Goal: Participate in discussion: Engage in conversation with other users on a specific topic

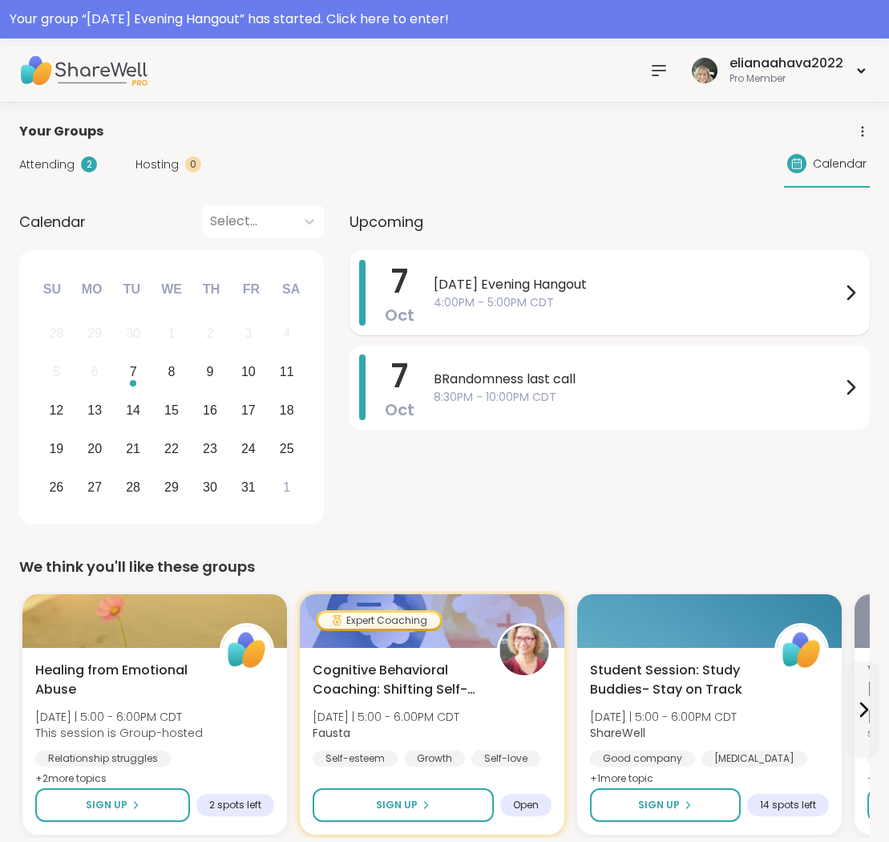
click at [625, 292] on span "[DATE] Evening Hangout" at bounding box center [637, 284] width 407 height 19
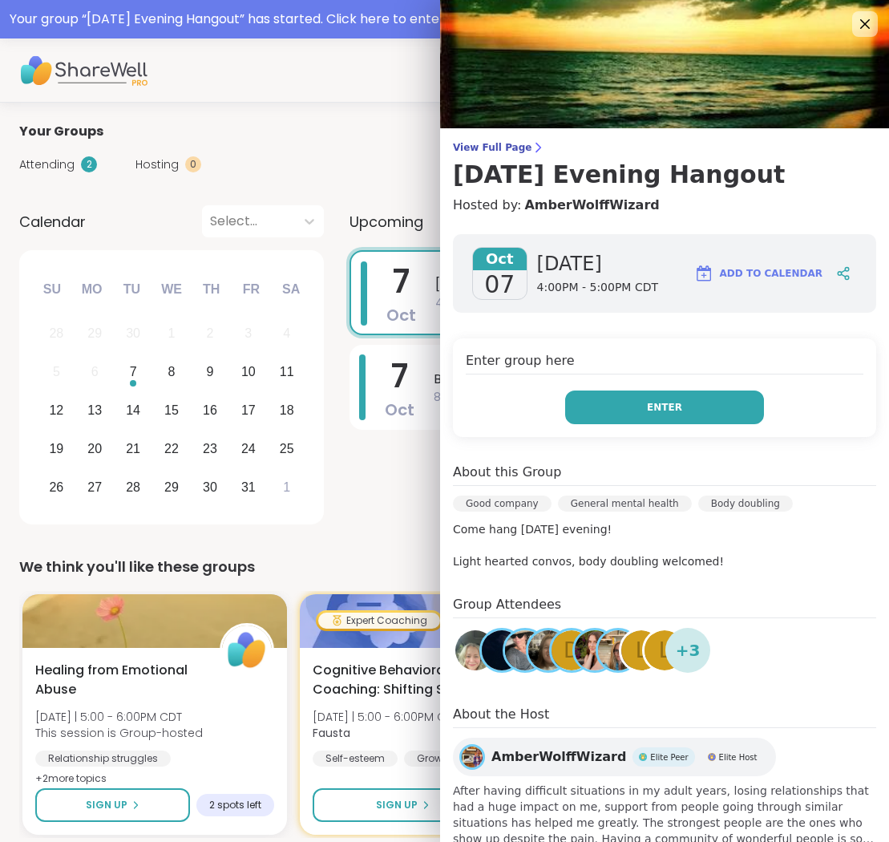
click at [655, 406] on span "Enter" at bounding box center [664, 407] width 35 height 14
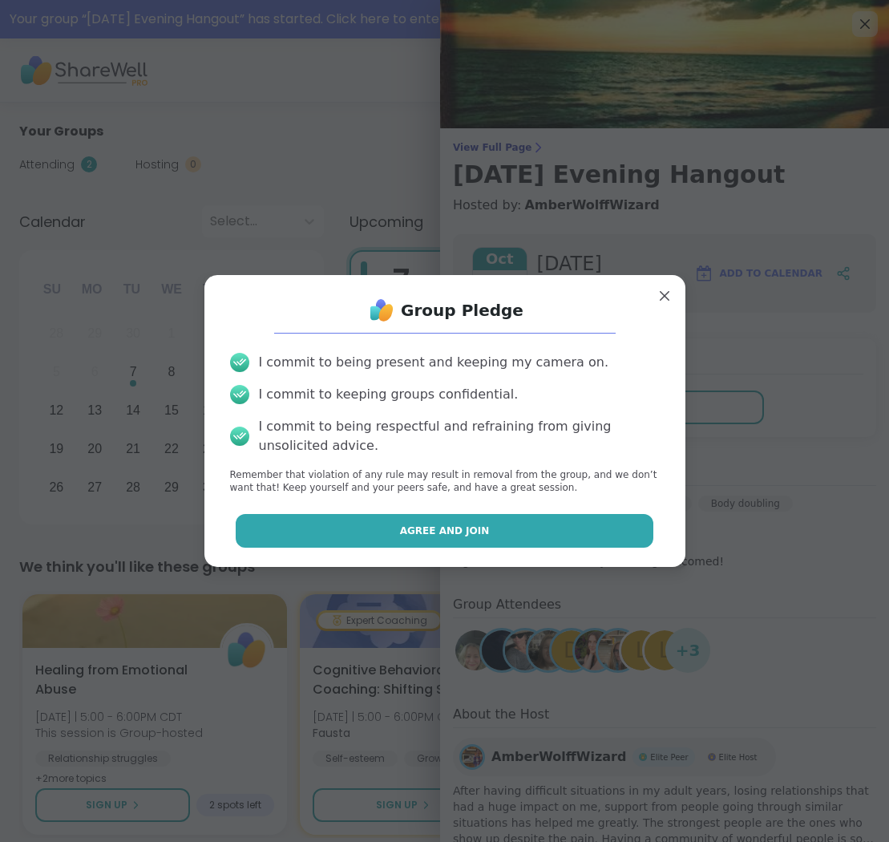
click at [535, 531] on button "Agree and Join" at bounding box center [445, 531] width 418 height 34
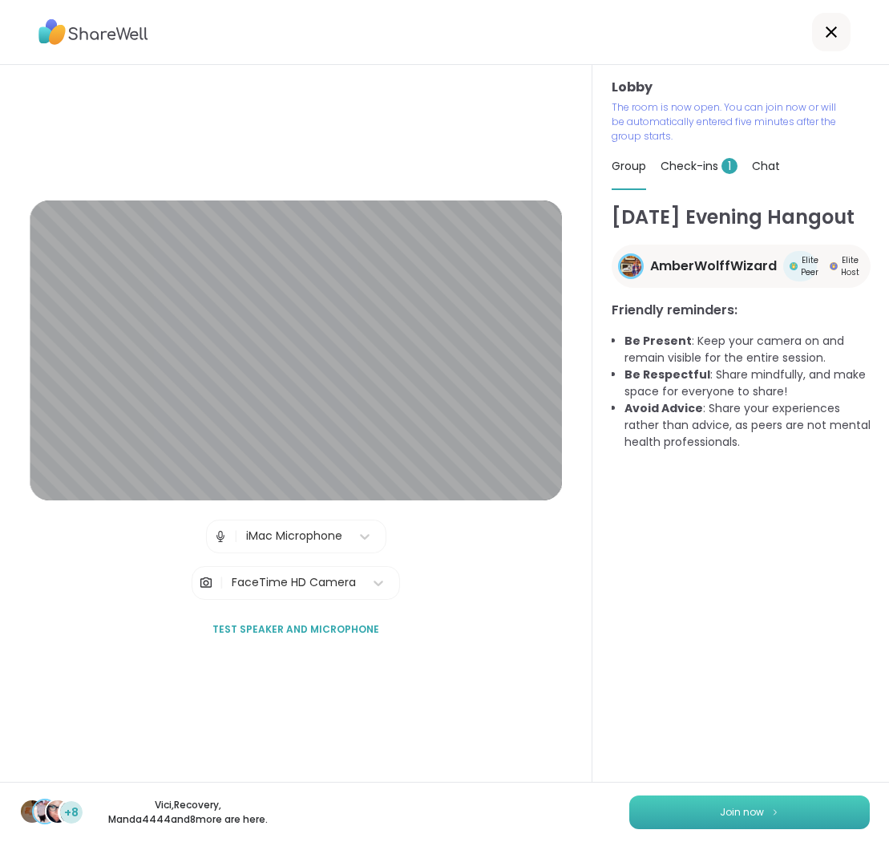
click at [674, 809] on button "Join now" at bounding box center [750, 813] width 241 height 34
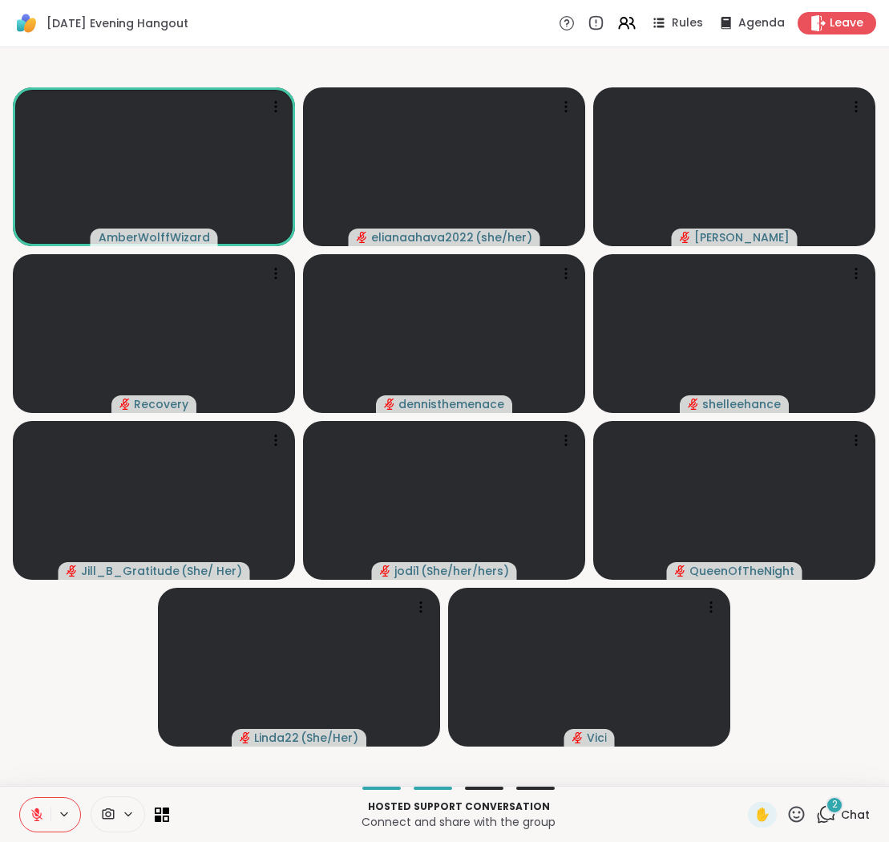
click at [38, 811] on icon at bounding box center [36, 811] width 5 height 6
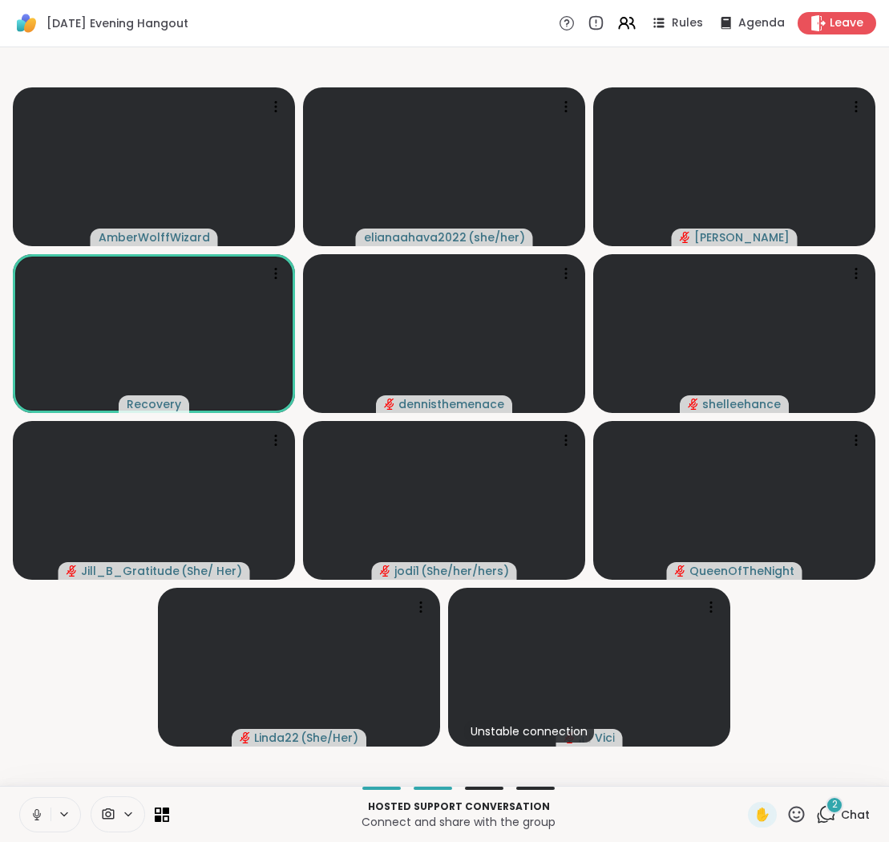
click at [34, 803] on button at bounding box center [35, 815] width 30 height 34
click at [39, 808] on icon at bounding box center [37, 815] width 14 height 14
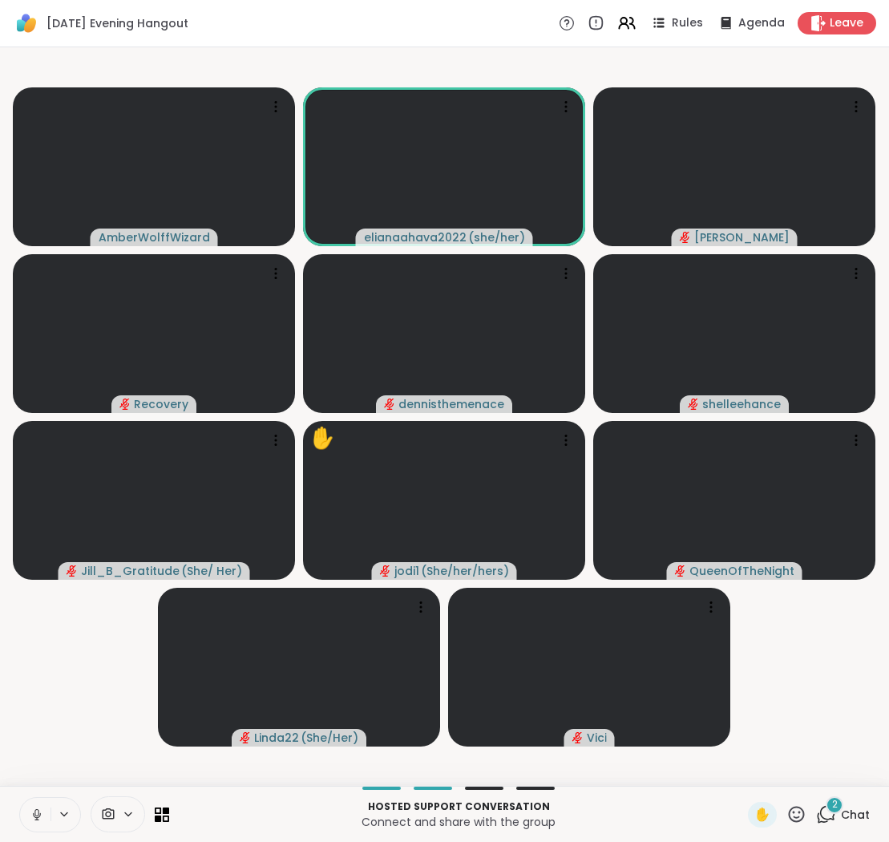
click at [36, 808] on icon at bounding box center [37, 815] width 14 height 14
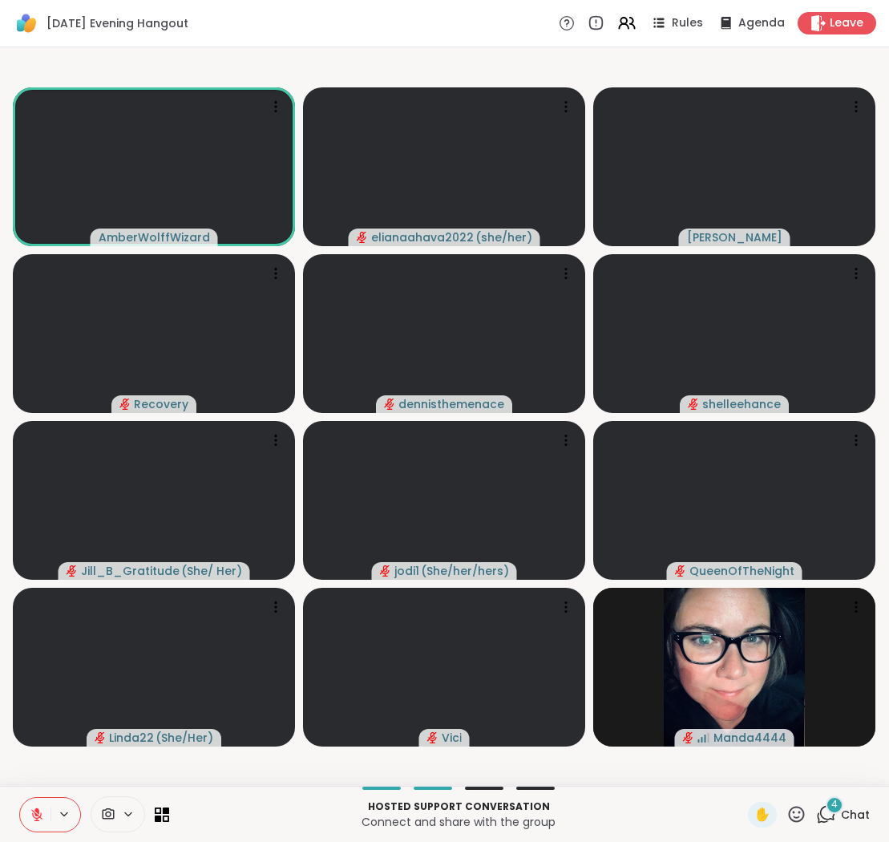
click at [34, 814] on icon at bounding box center [37, 815] width 14 height 14
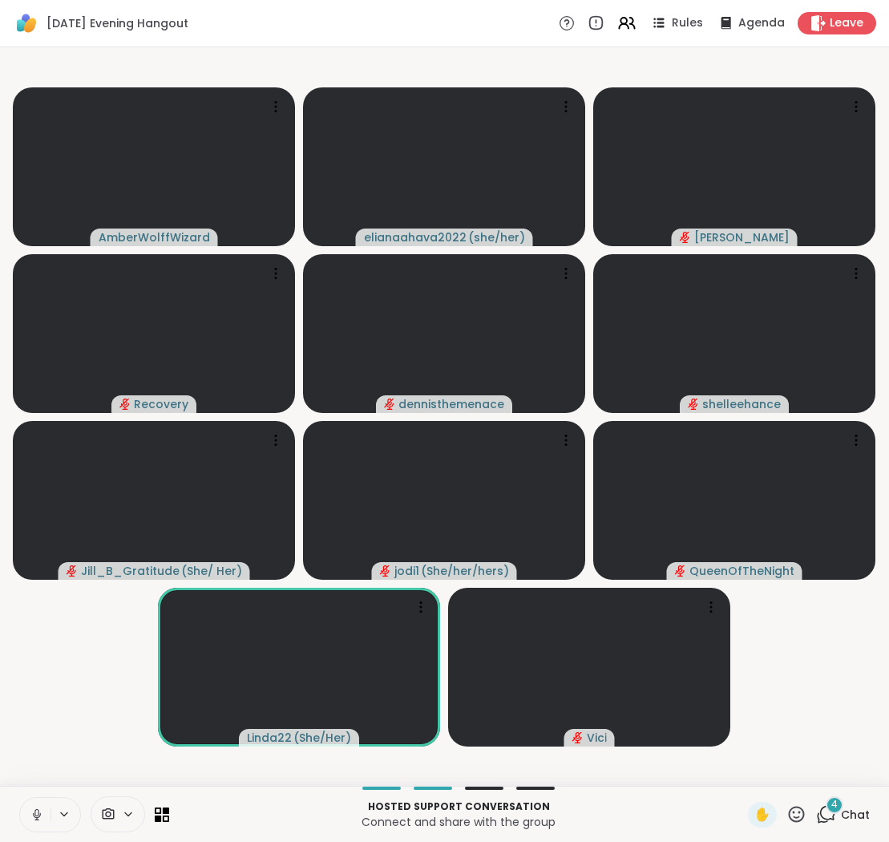
click at [41, 814] on icon at bounding box center [37, 814] width 8 height 5
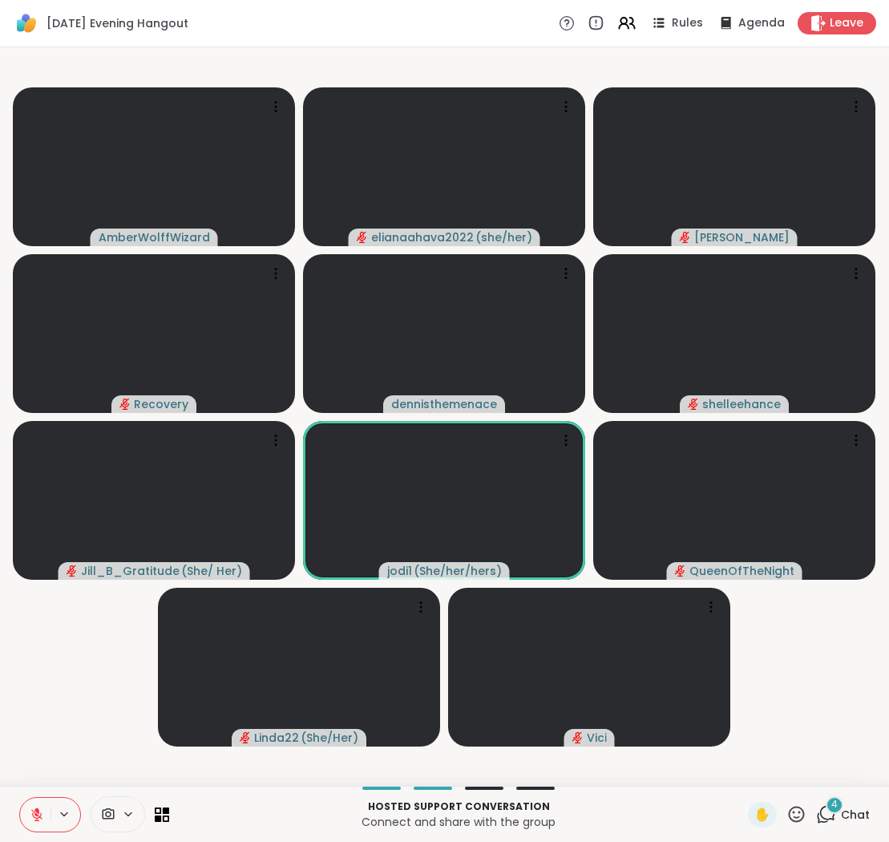
click at [38, 808] on icon at bounding box center [37, 815] width 14 height 14
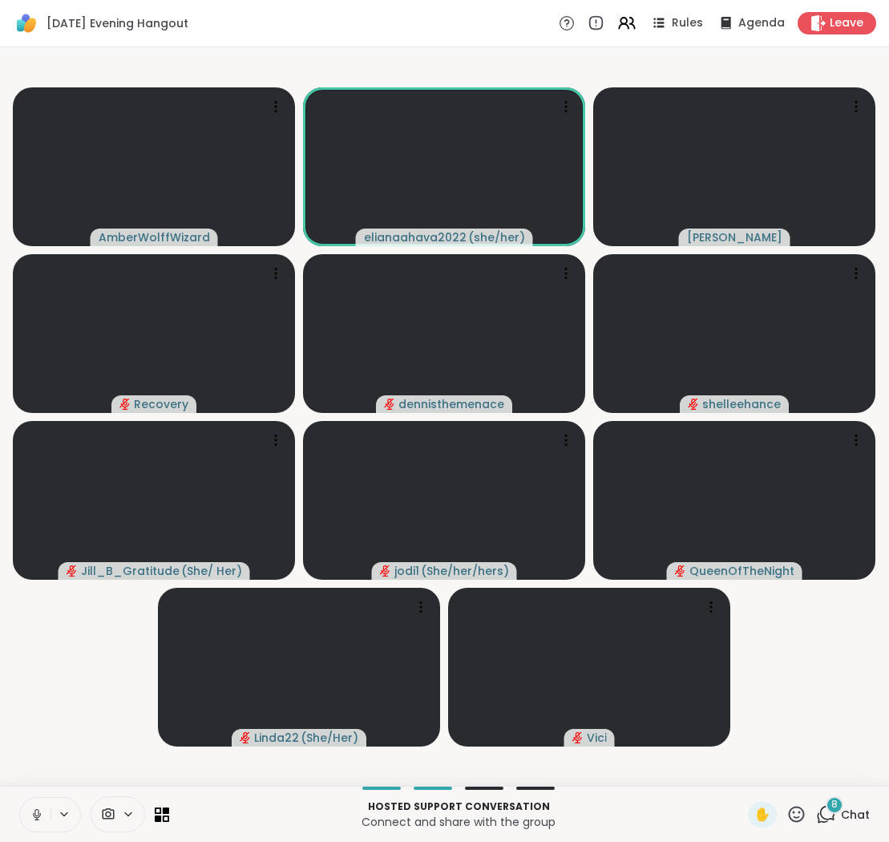
click at [41, 806] on button at bounding box center [35, 815] width 30 height 34
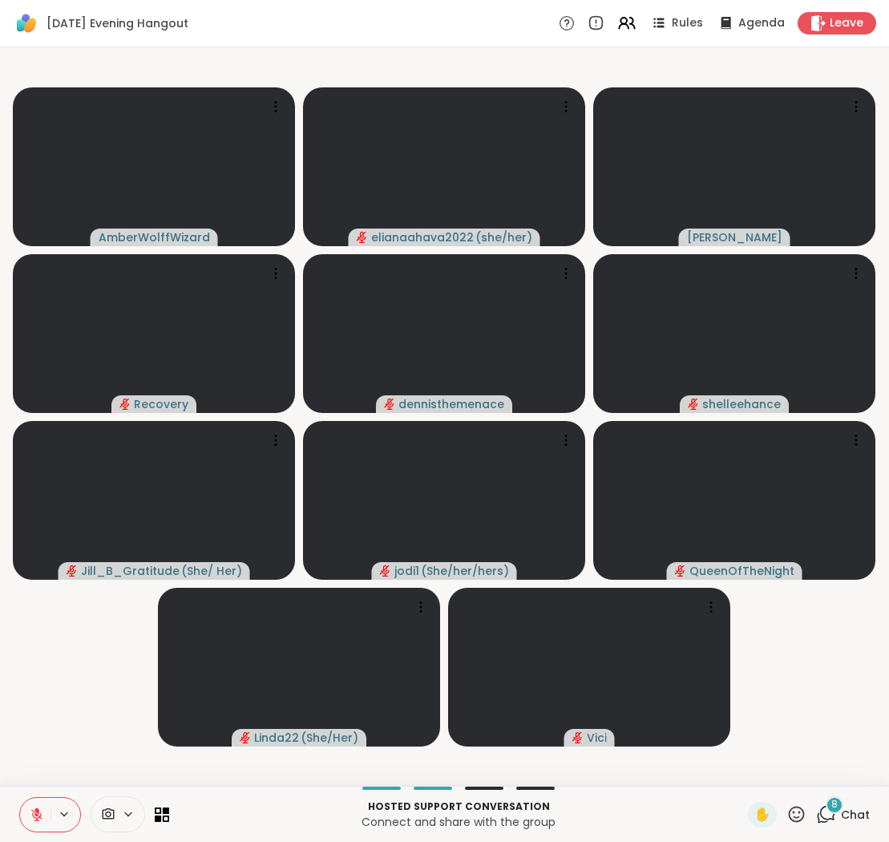
click at [38, 809] on icon at bounding box center [36, 811] width 5 height 6
click at [35, 811] on icon at bounding box center [36, 812] width 4 height 7
click at [30, 811] on icon at bounding box center [37, 815] width 14 height 14
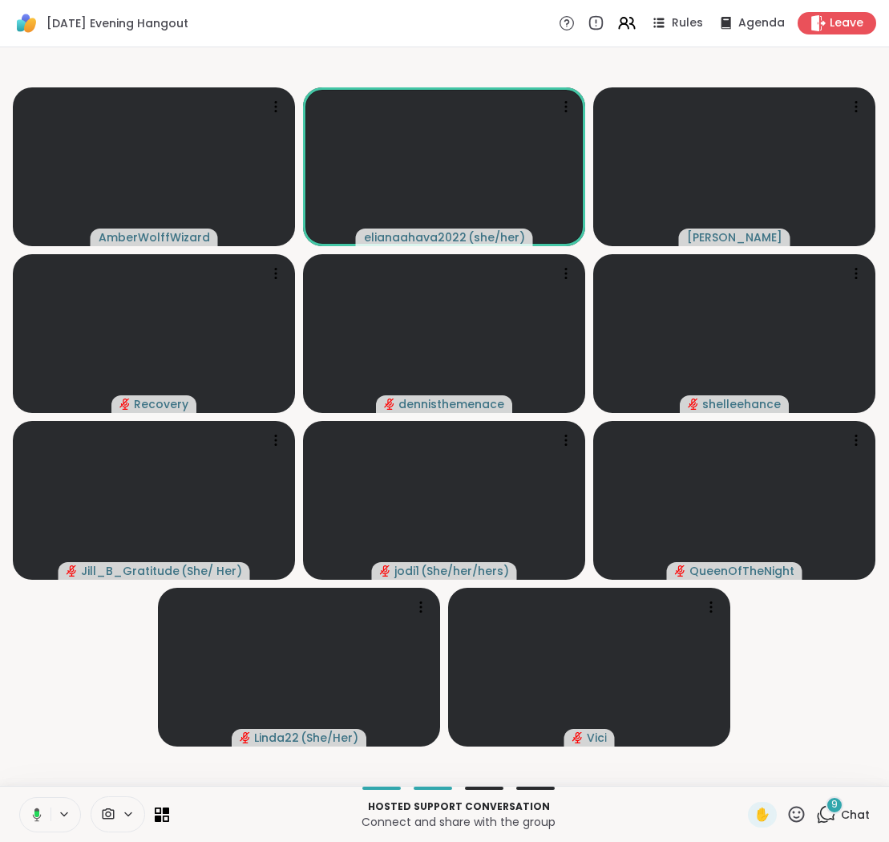
click at [33, 809] on icon at bounding box center [34, 815] width 14 height 14
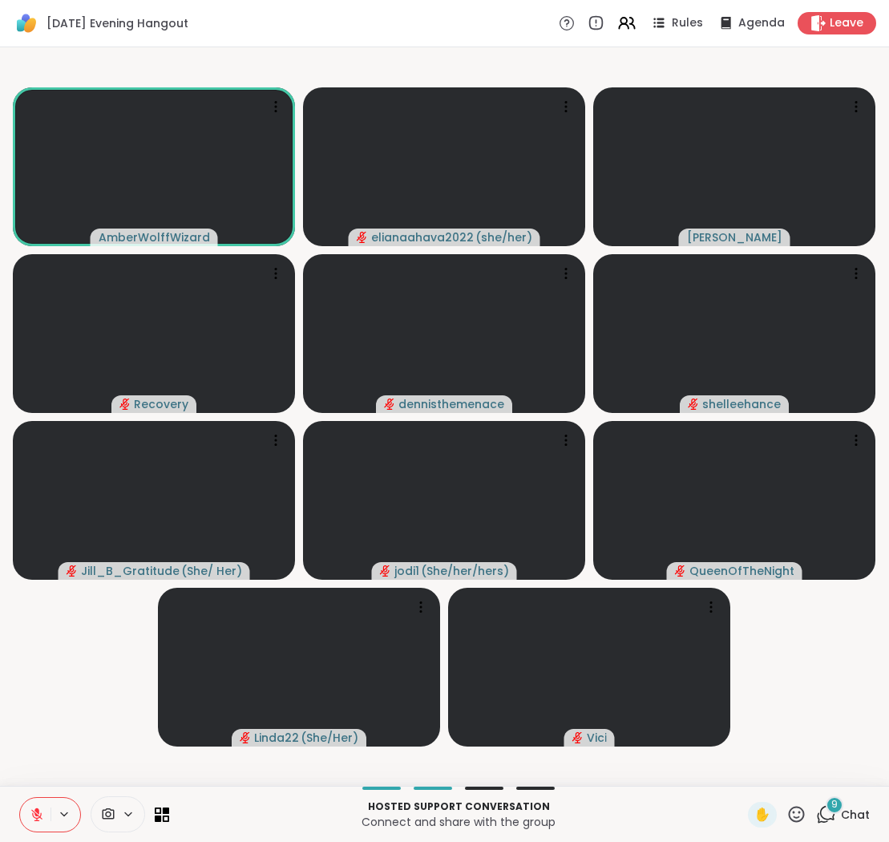
click at [32, 812] on icon at bounding box center [37, 815] width 14 height 14
click at [36, 816] on icon at bounding box center [36, 812] width 4 height 7
click at [34, 817] on icon at bounding box center [36, 814] width 11 height 11
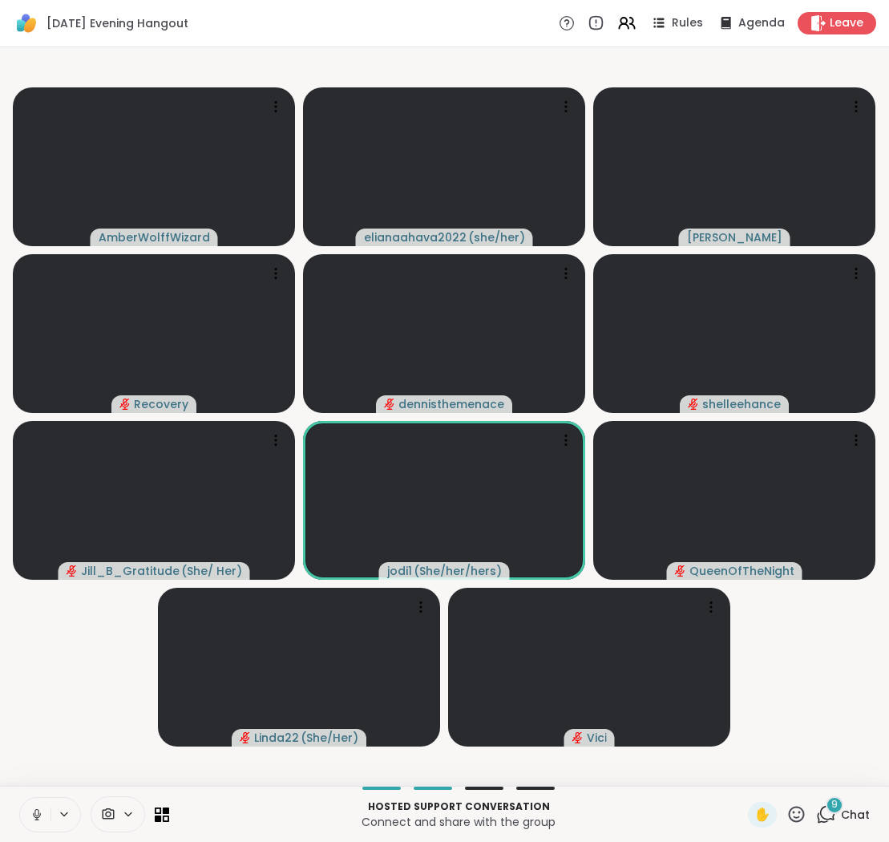
click at [34, 815] on icon at bounding box center [37, 815] width 14 height 14
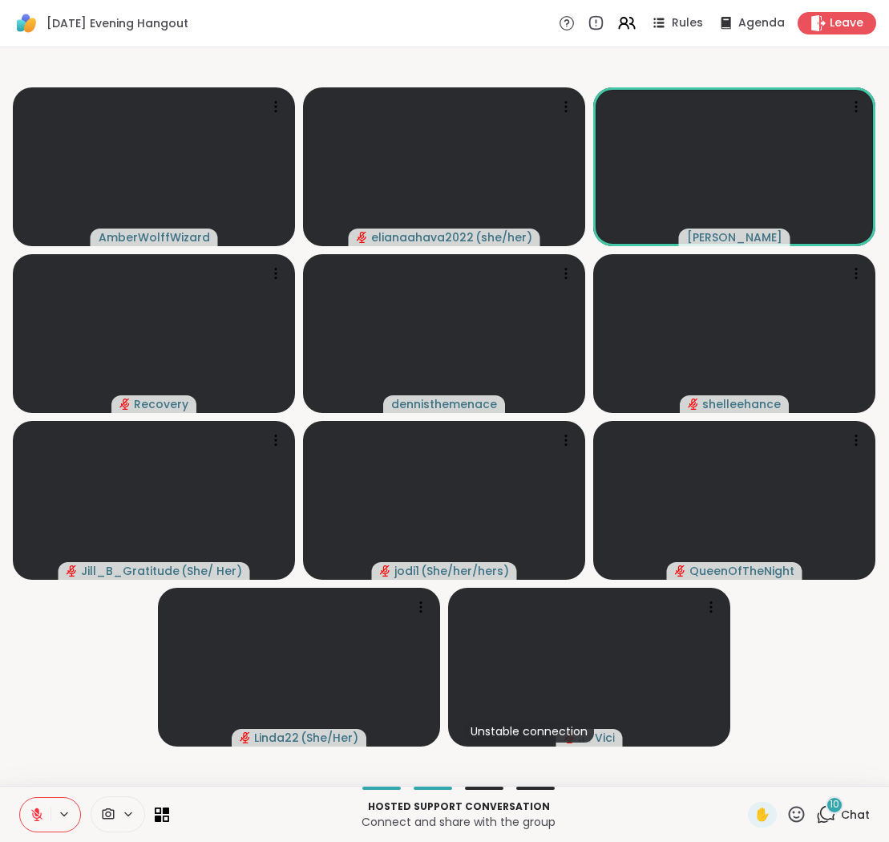
click at [36, 805] on button at bounding box center [35, 815] width 30 height 34
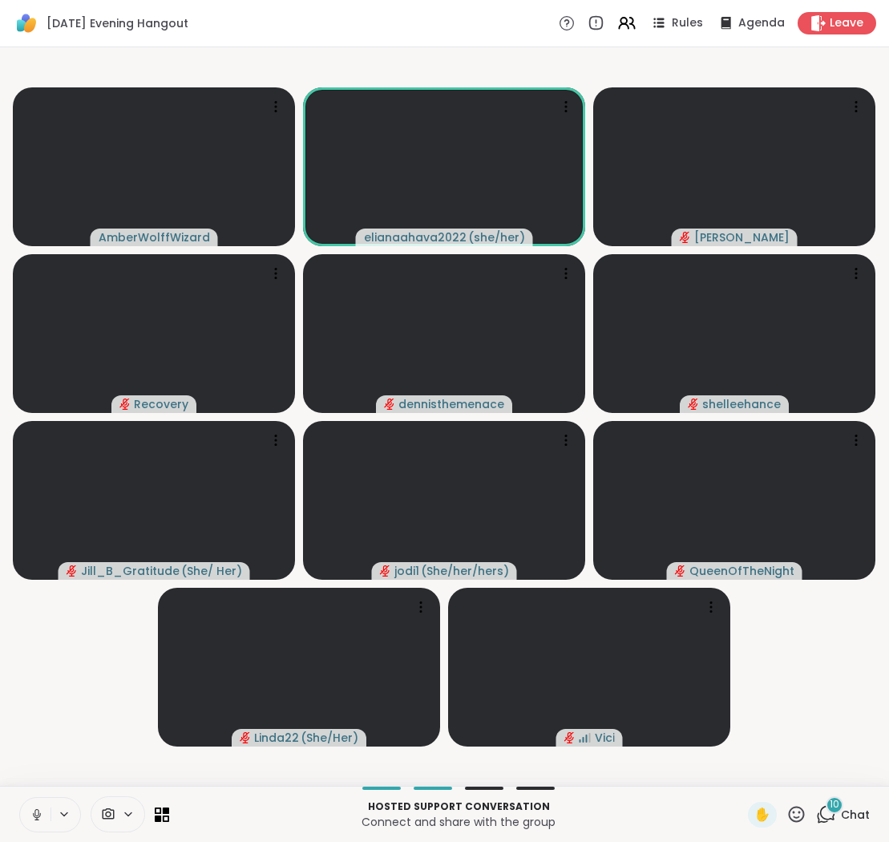
click at [36, 807] on button at bounding box center [35, 815] width 30 height 34
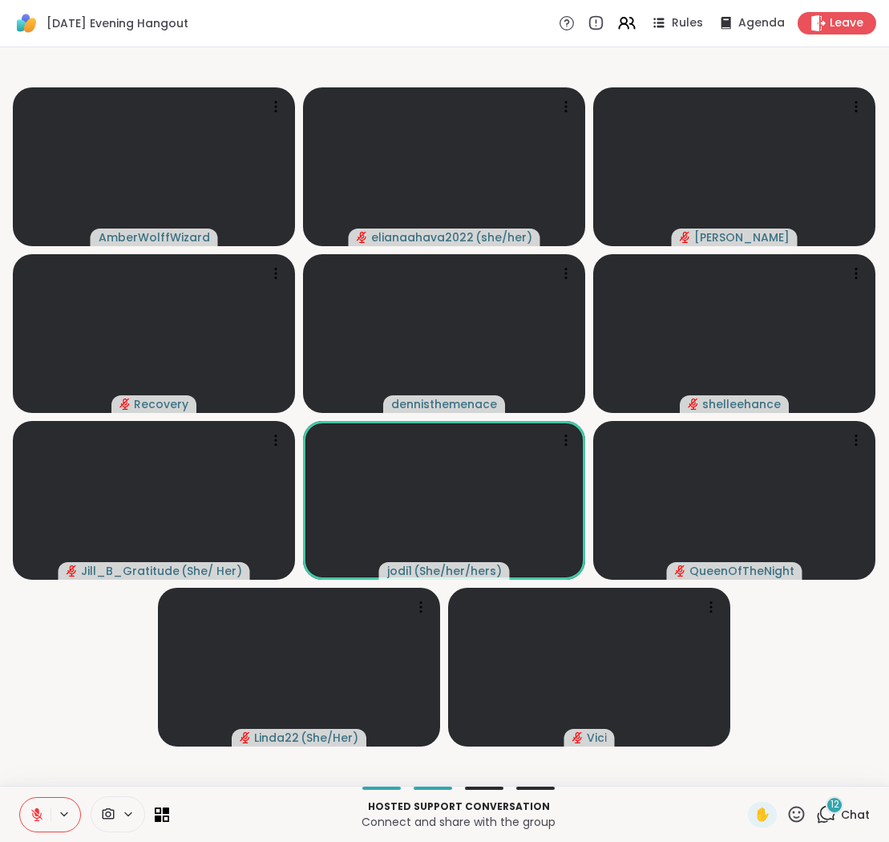
click at [34, 808] on icon at bounding box center [37, 815] width 14 height 14
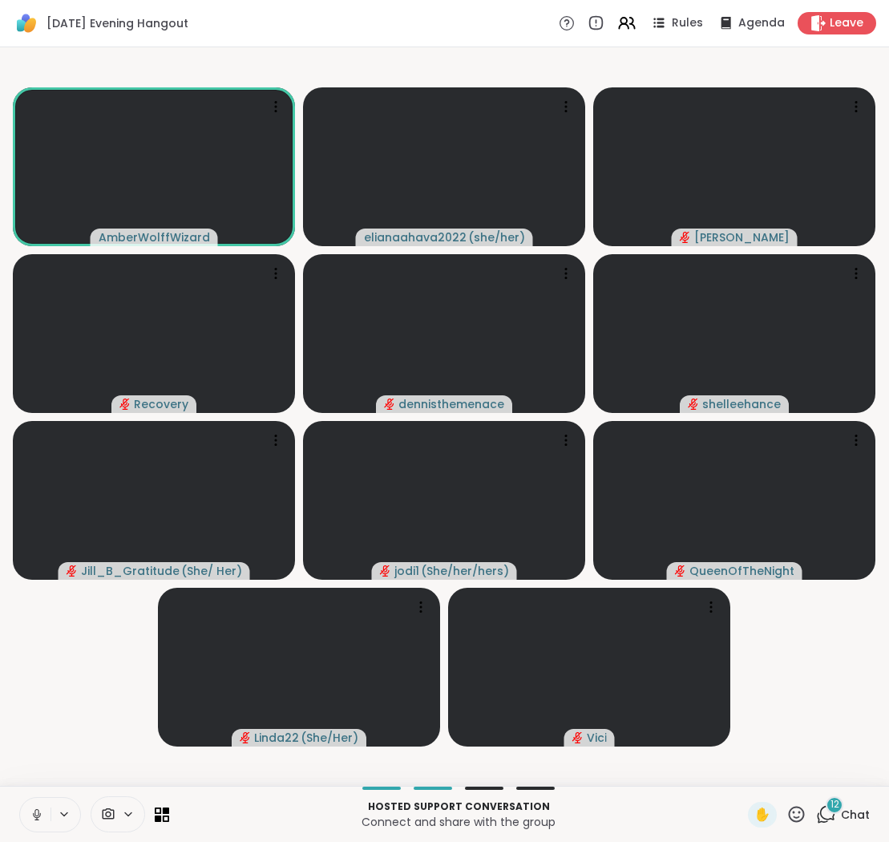
click at [35, 815] on icon at bounding box center [36, 812] width 4 height 7
click at [35, 815] on icon at bounding box center [36, 814] width 11 height 11
click at [36, 809] on icon at bounding box center [36, 812] width 4 height 7
click at [825, 811] on icon at bounding box center [826, 814] width 20 height 20
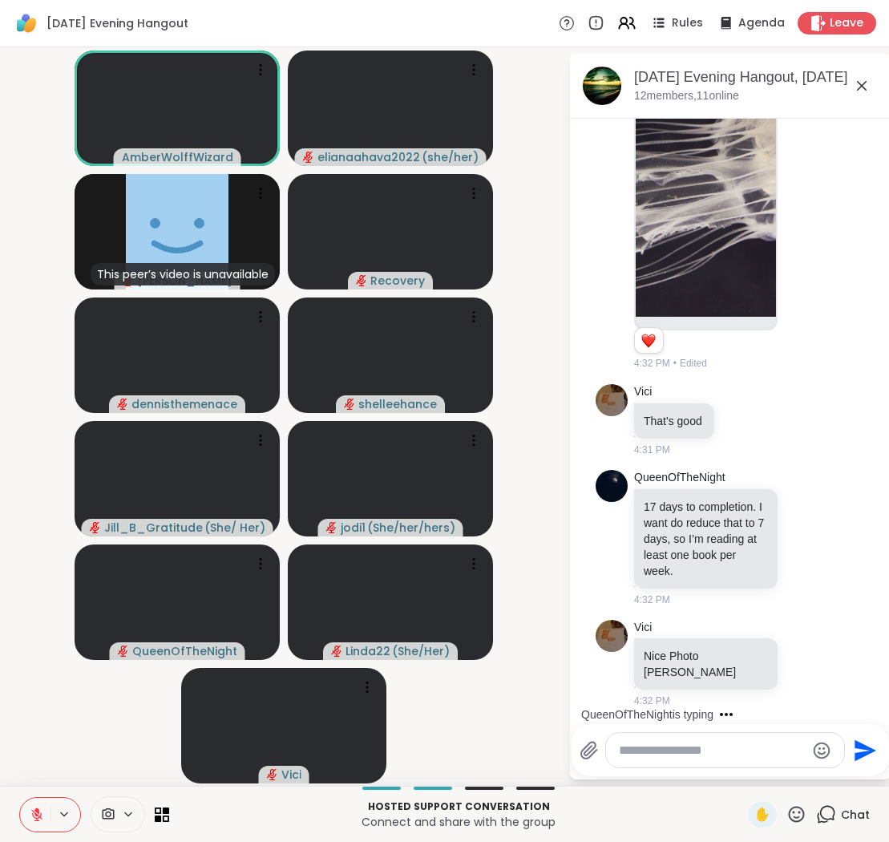
scroll to position [2489, 0]
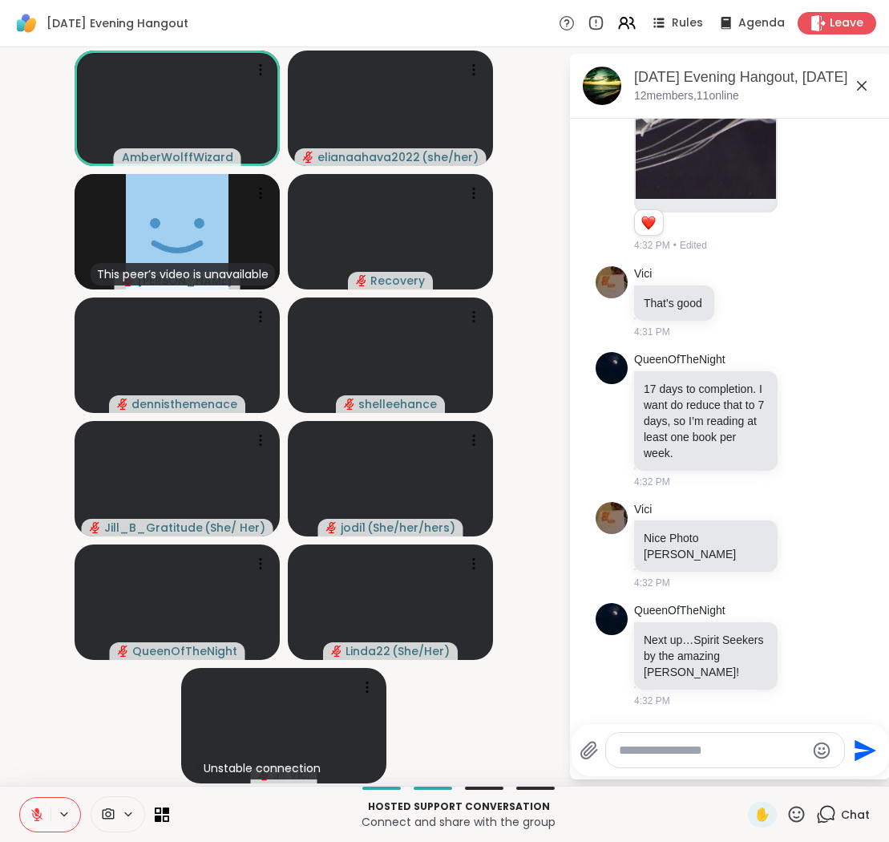
click at [861, 82] on icon at bounding box center [862, 85] width 19 height 19
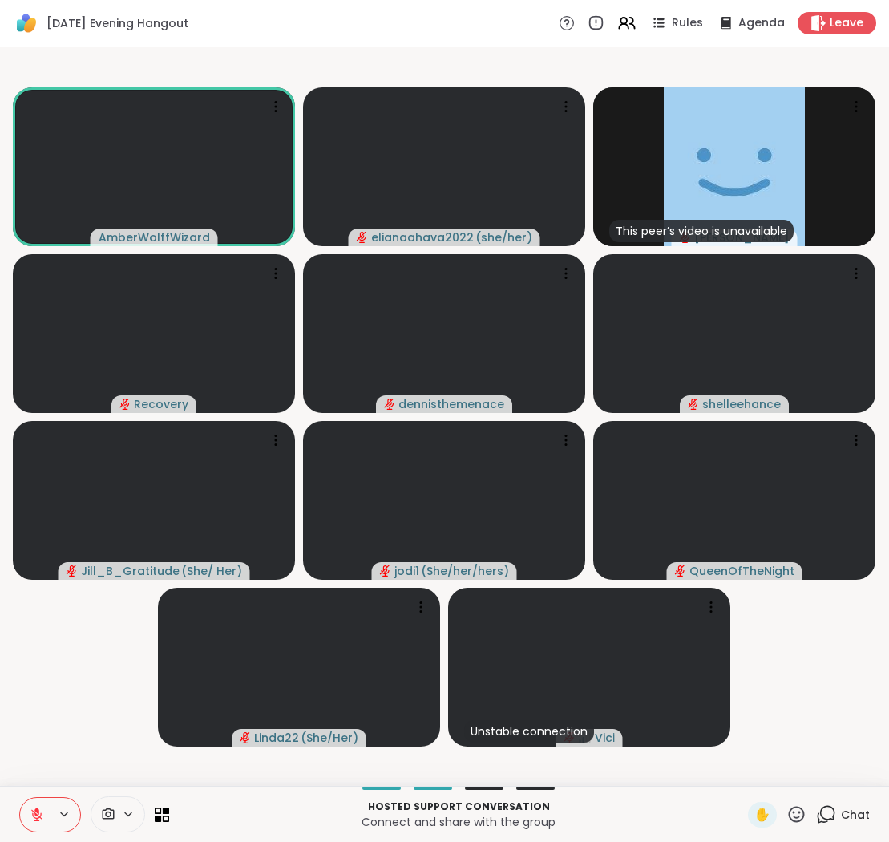
click at [861, 81] on video-player-container "AmberWolffWizard elianaahava2022 ( she/her ) This peer’s video is unavailable […" at bounding box center [445, 417] width 870 height 726
click at [40, 812] on icon at bounding box center [37, 815] width 14 height 14
click at [38, 816] on icon at bounding box center [36, 814] width 11 height 11
click at [32, 817] on icon at bounding box center [37, 815] width 14 height 14
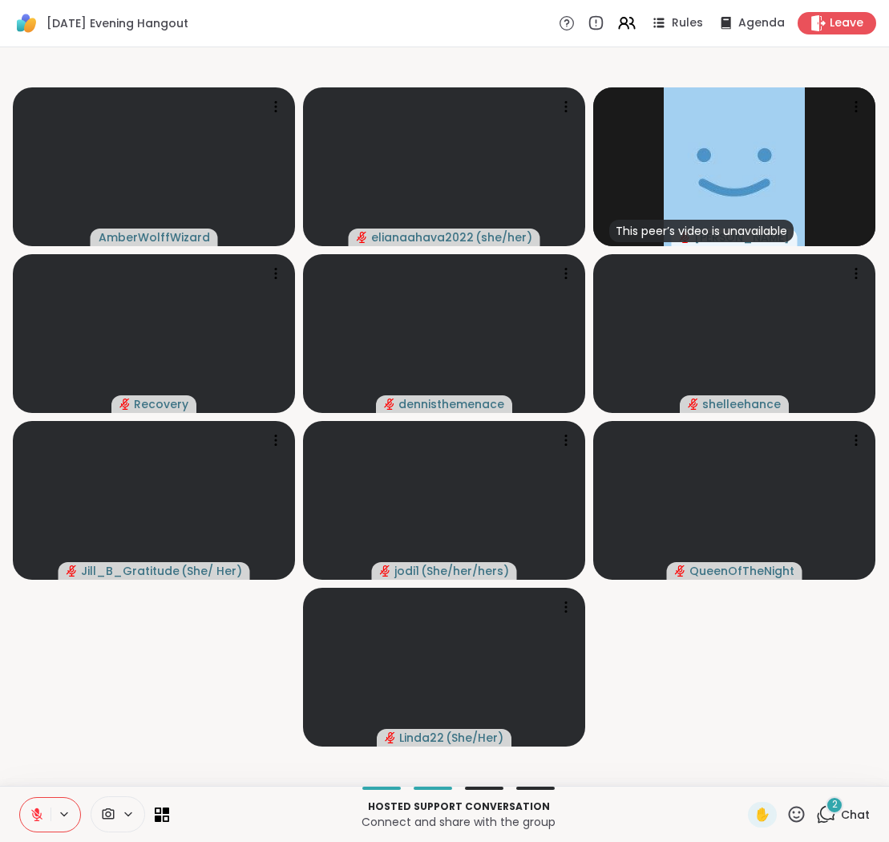
click at [32, 811] on icon at bounding box center [37, 815] width 14 height 14
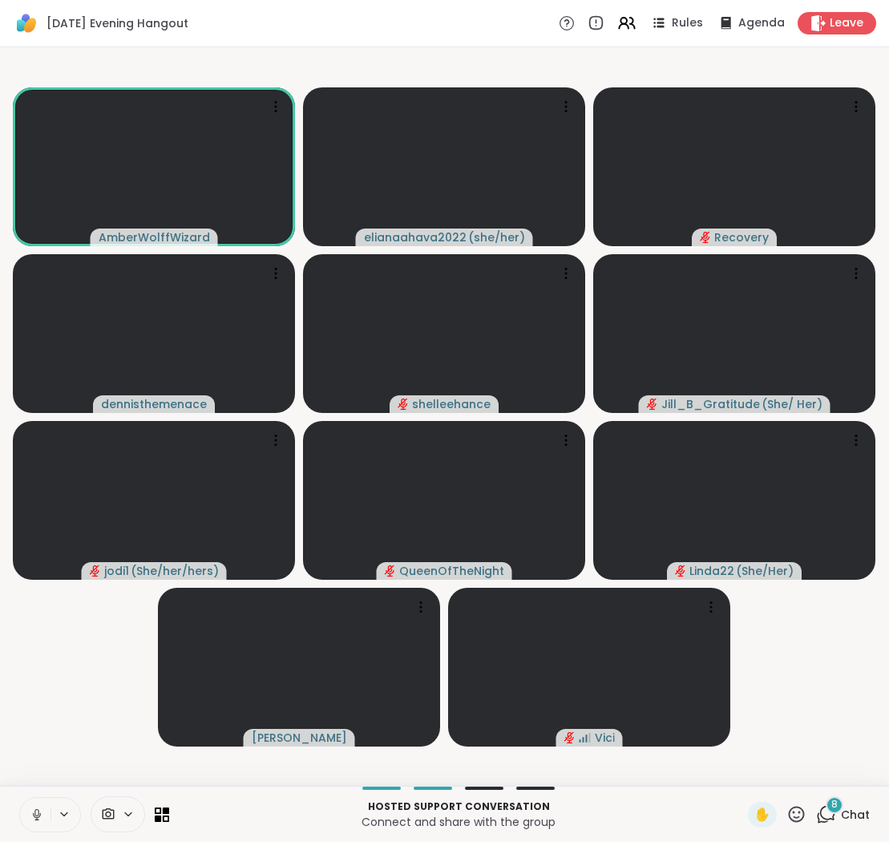
click at [38, 808] on icon at bounding box center [37, 815] width 14 height 14
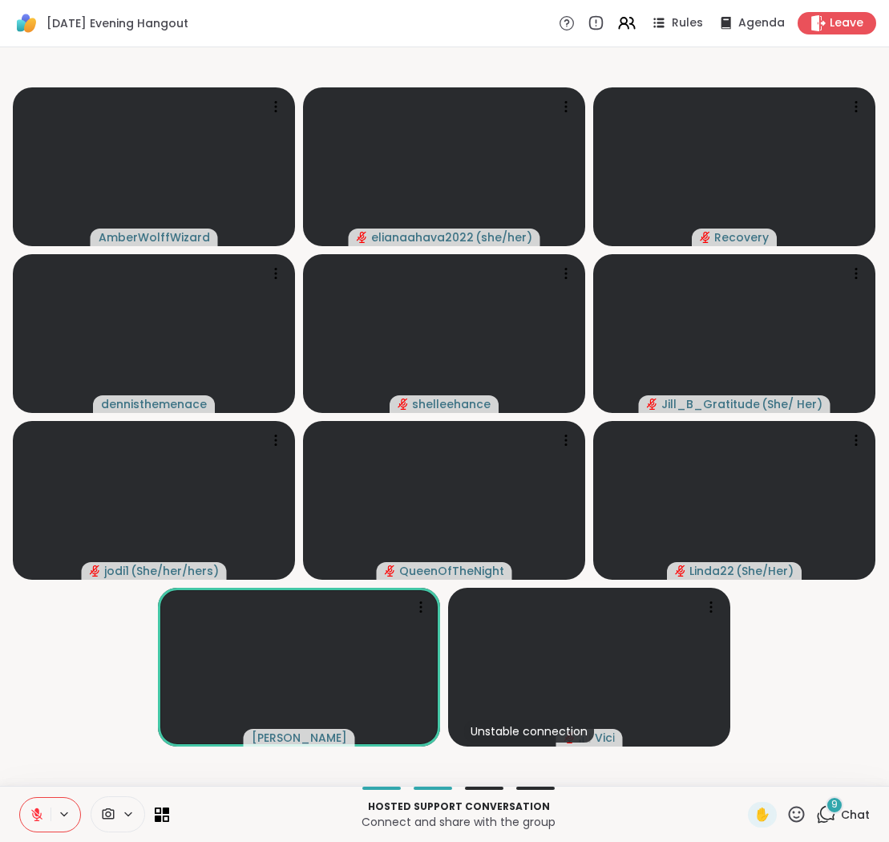
click at [36, 816] on icon at bounding box center [36, 814] width 11 height 11
click at [37, 808] on icon at bounding box center [37, 815] width 14 height 14
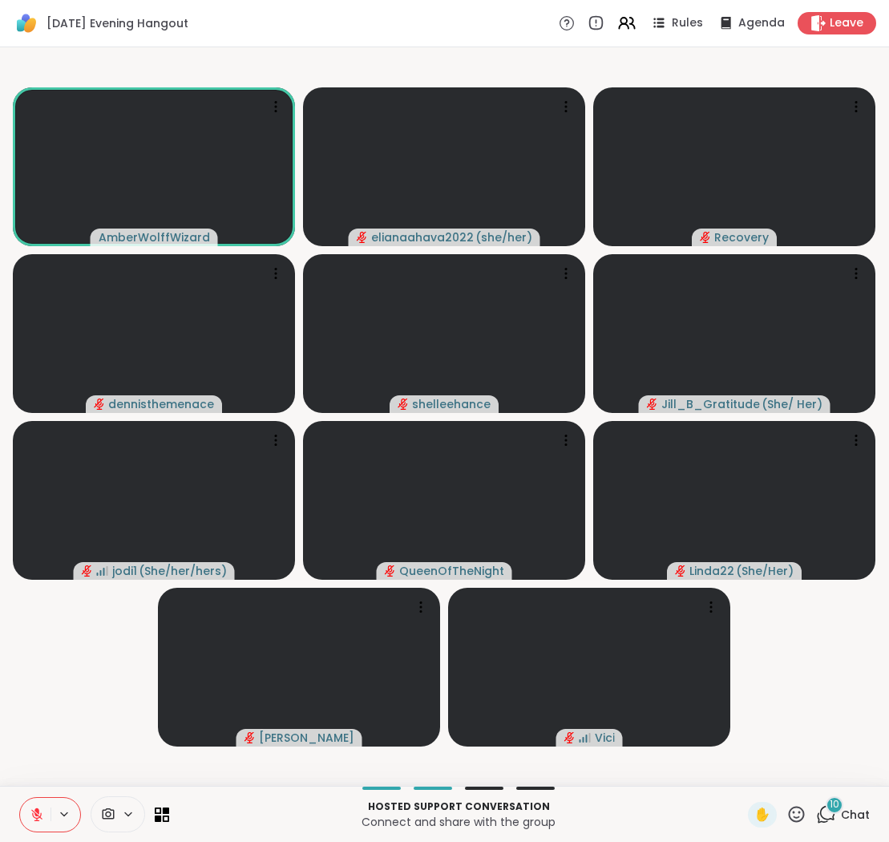
click at [30, 814] on icon at bounding box center [37, 815] width 14 height 14
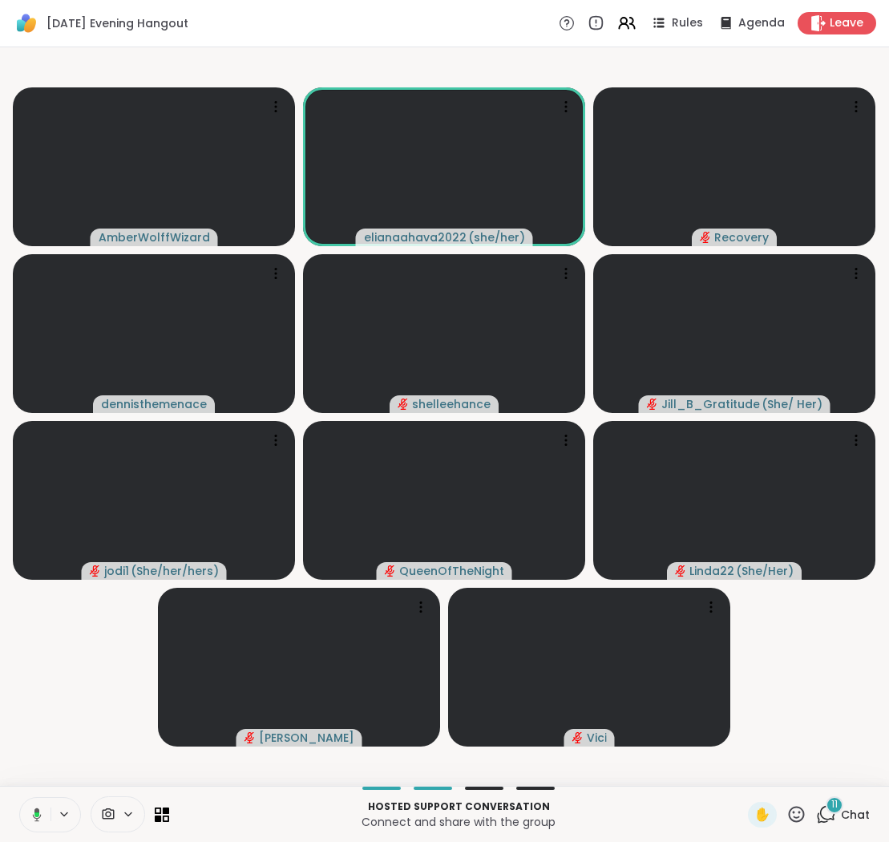
click at [39, 808] on icon at bounding box center [34, 815] width 14 height 14
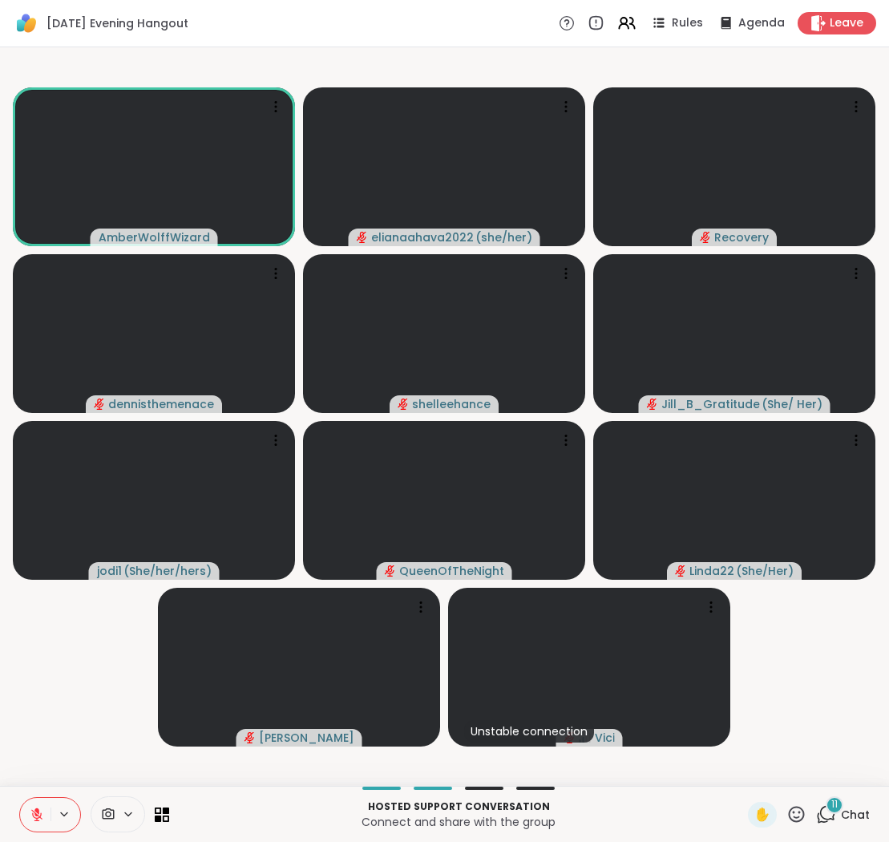
click at [38, 805] on button at bounding box center [35, 815] width 30 height 34
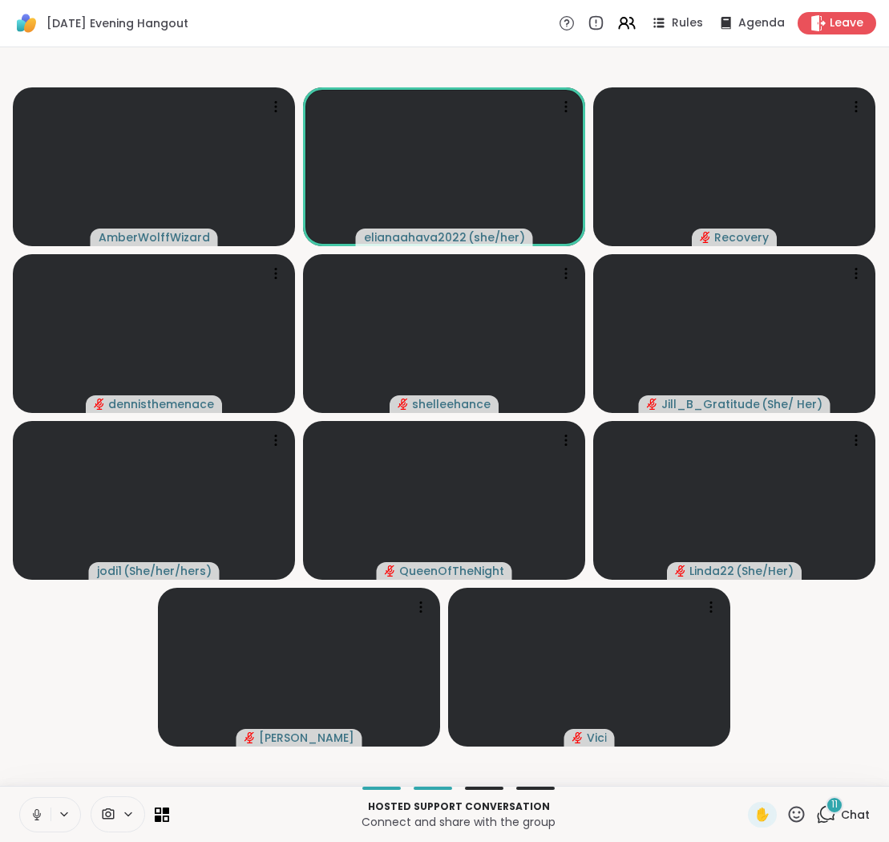
click at [38, 804] on button at bounding box center [35, 815] width 30 height 34
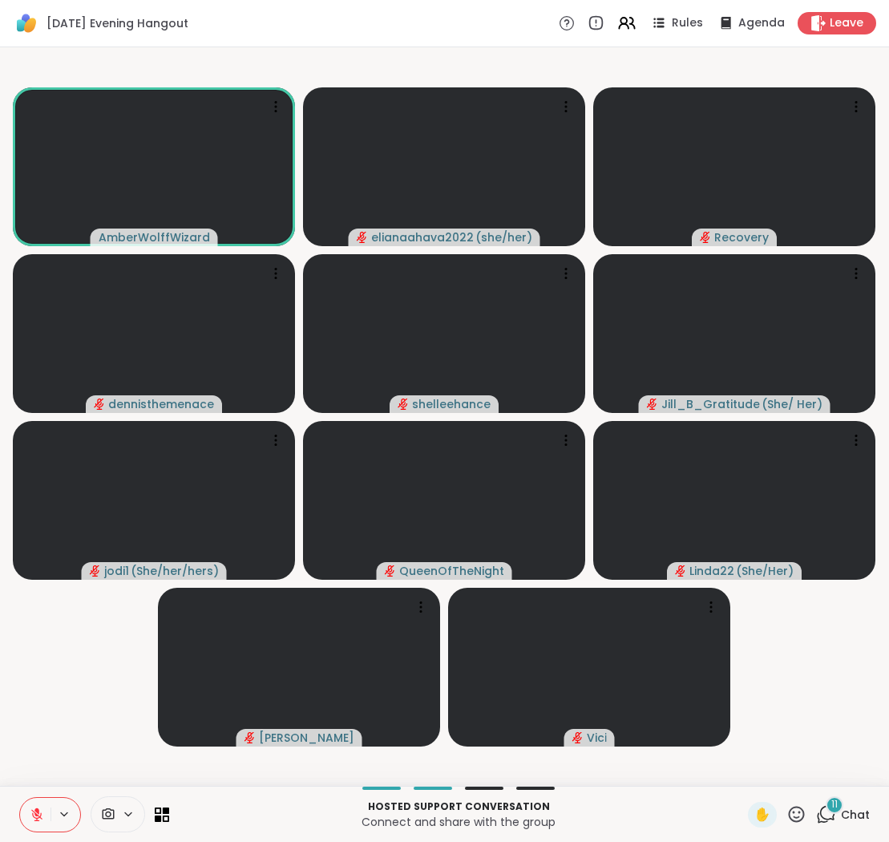
click at [38, 804] on button at bounding box center [35, 815] width 30 height 34
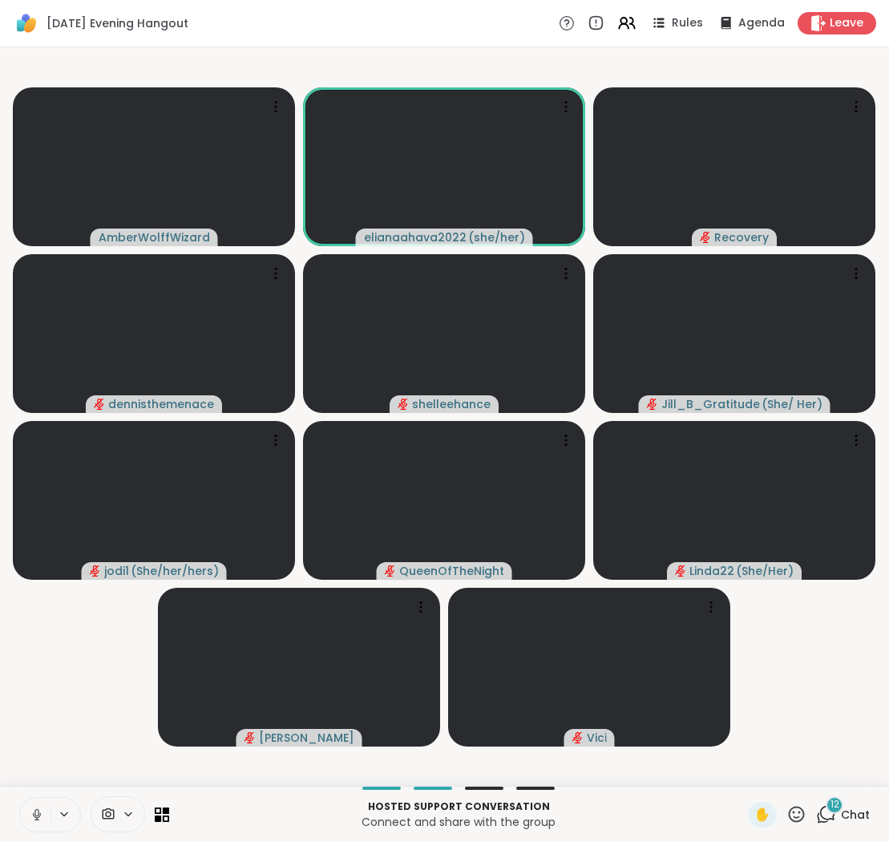
click at [38, 804] on button at bounding box center [35, 815] width 30 height 34
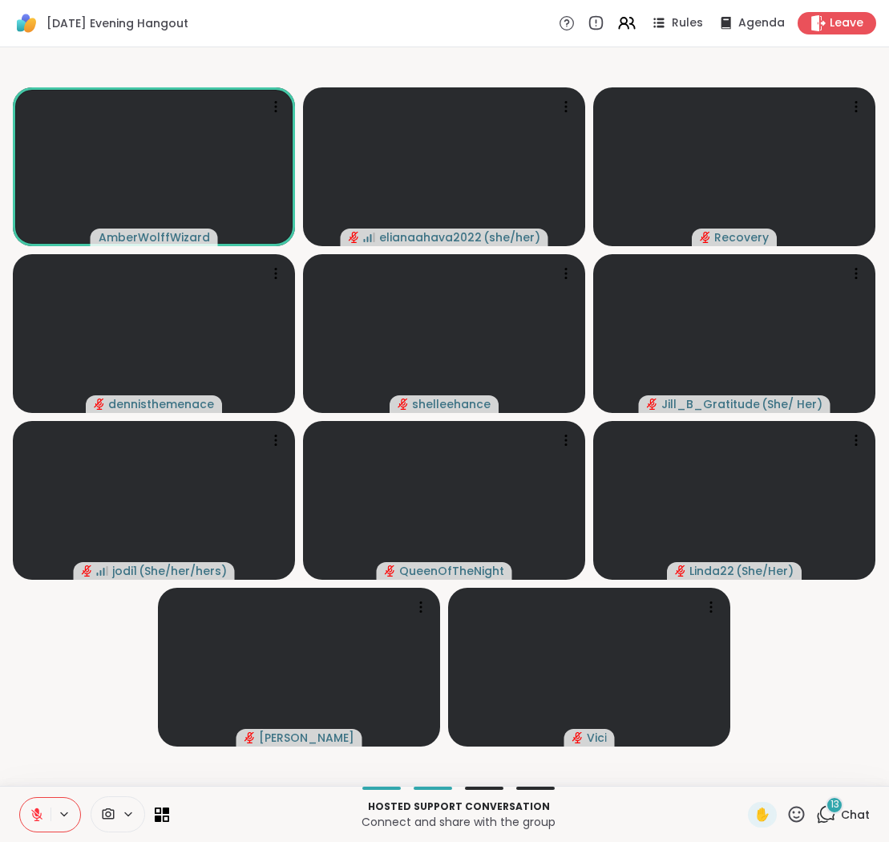
click at [34, 805] on button at bounding box center [35, 815] width 30 height 34
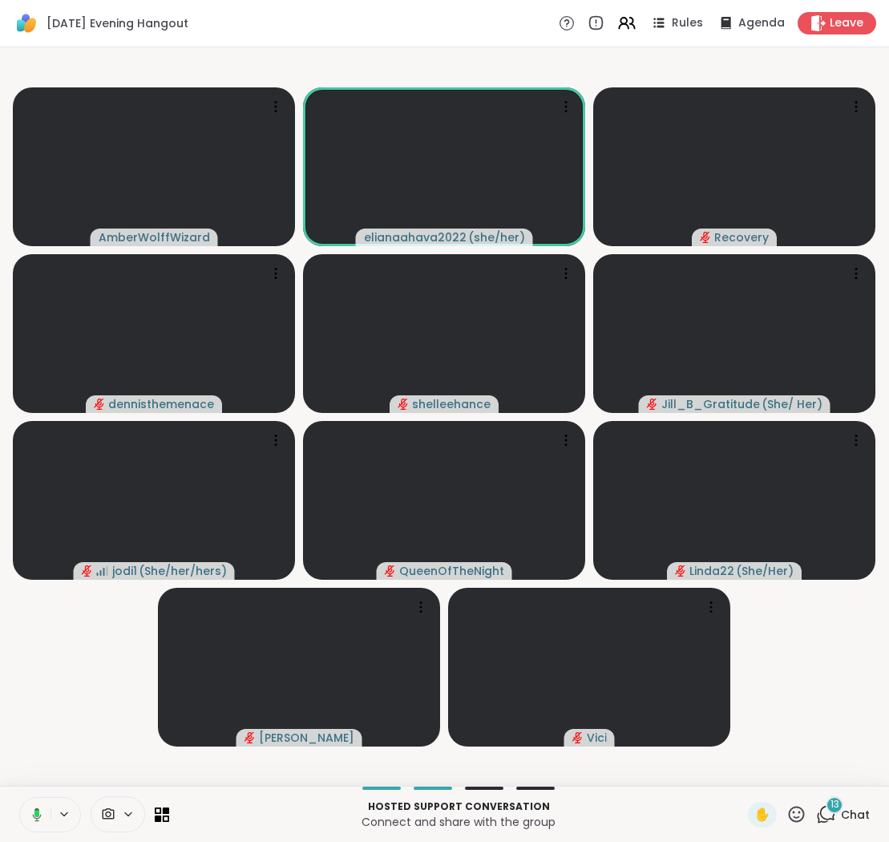
click at [33, 806] on button at bounding box center [34, 815] width 33 height 34
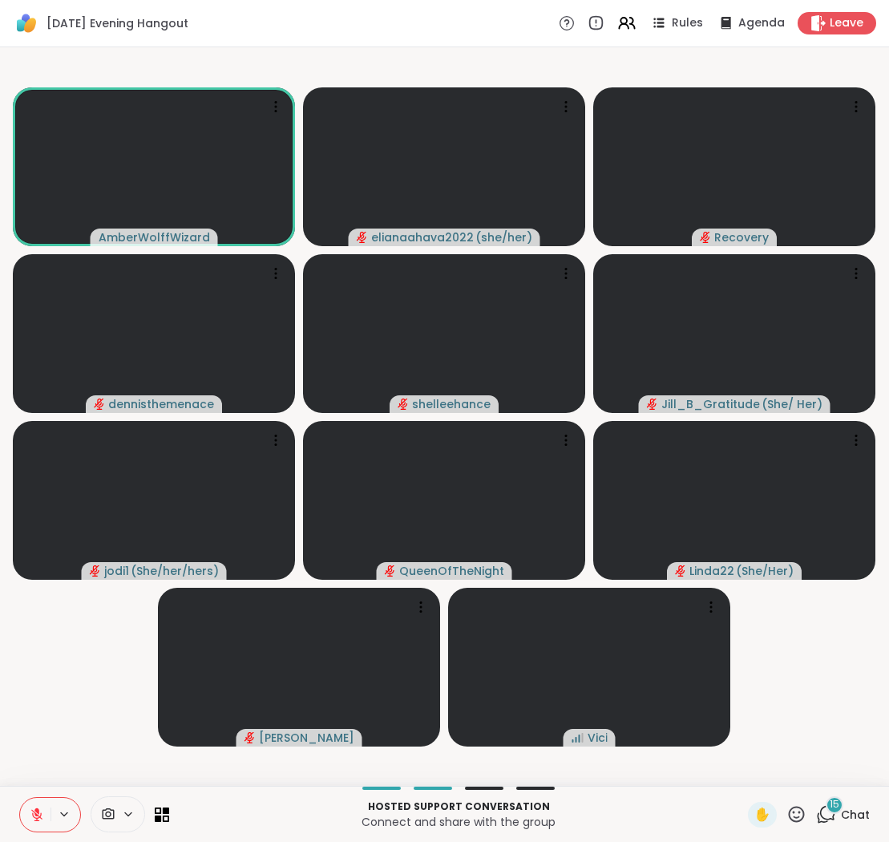
click at [33, 806] on button at bounding box center [35, 815] width 30 height 34
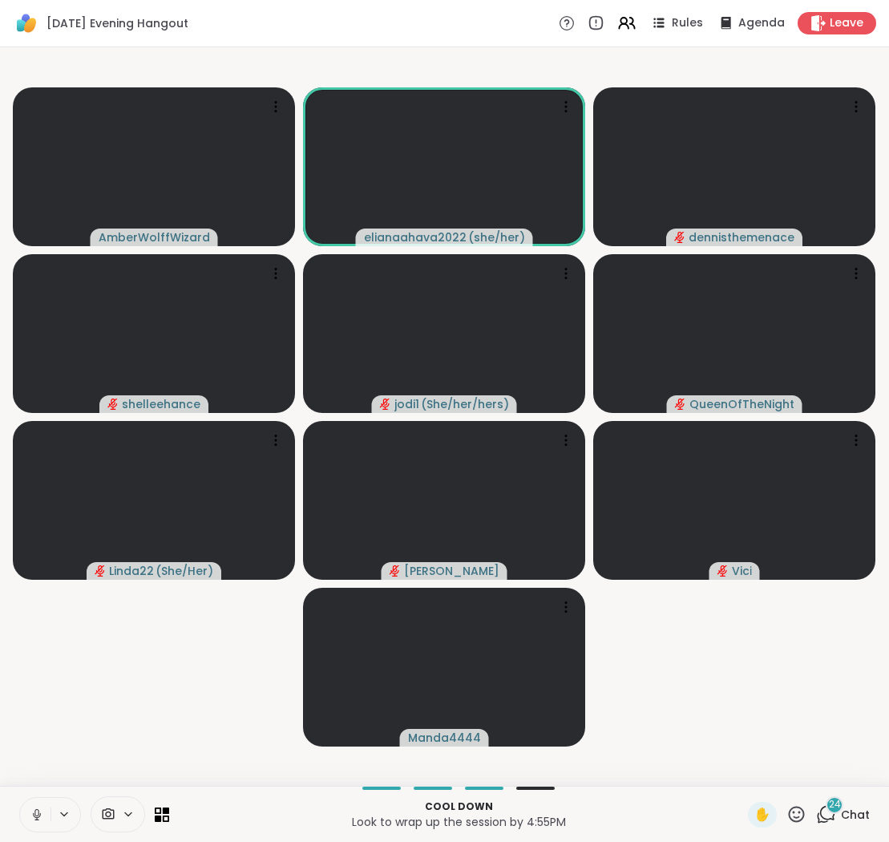
click at [32, 816] on icon at bounding box center [37, 815] width 14 height 14
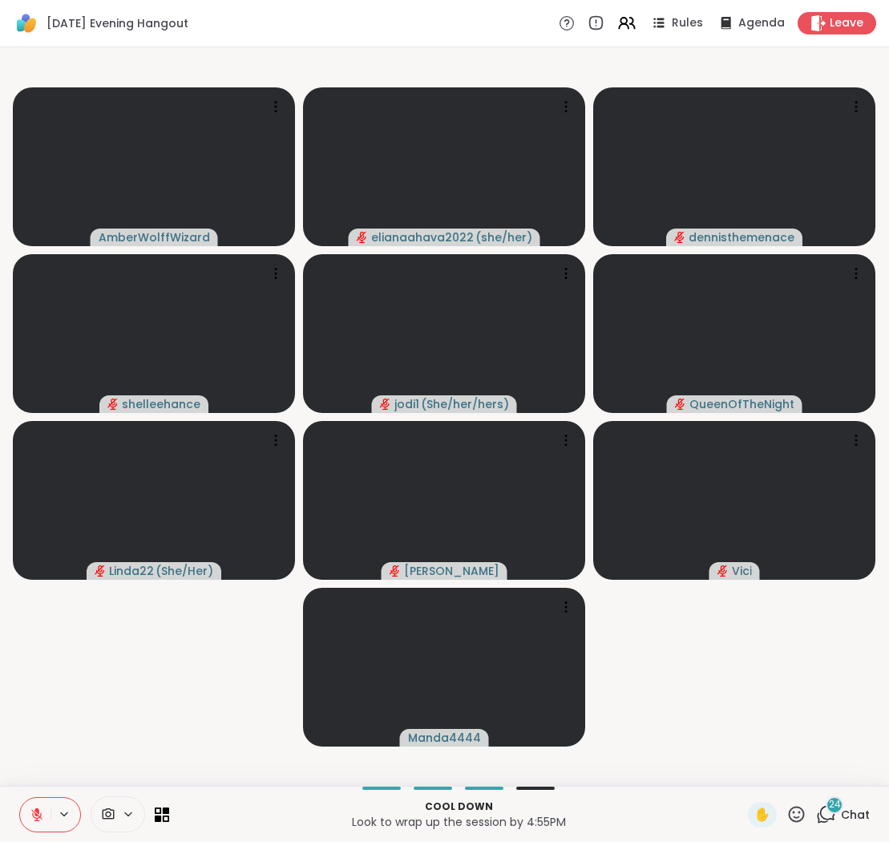
click at [32, 816] on icon at bounding box center [37, 815] width 14 height 14
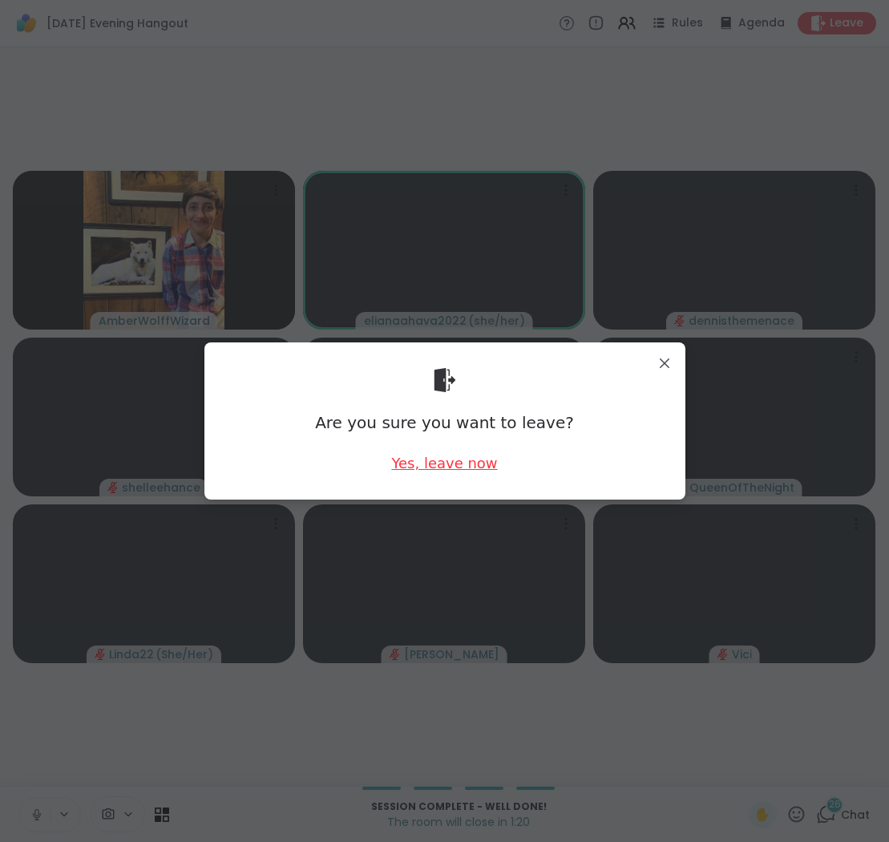
click at [415, 462] on div "Yes, leave now" at bounding box center [444, 463] width 106 height 20
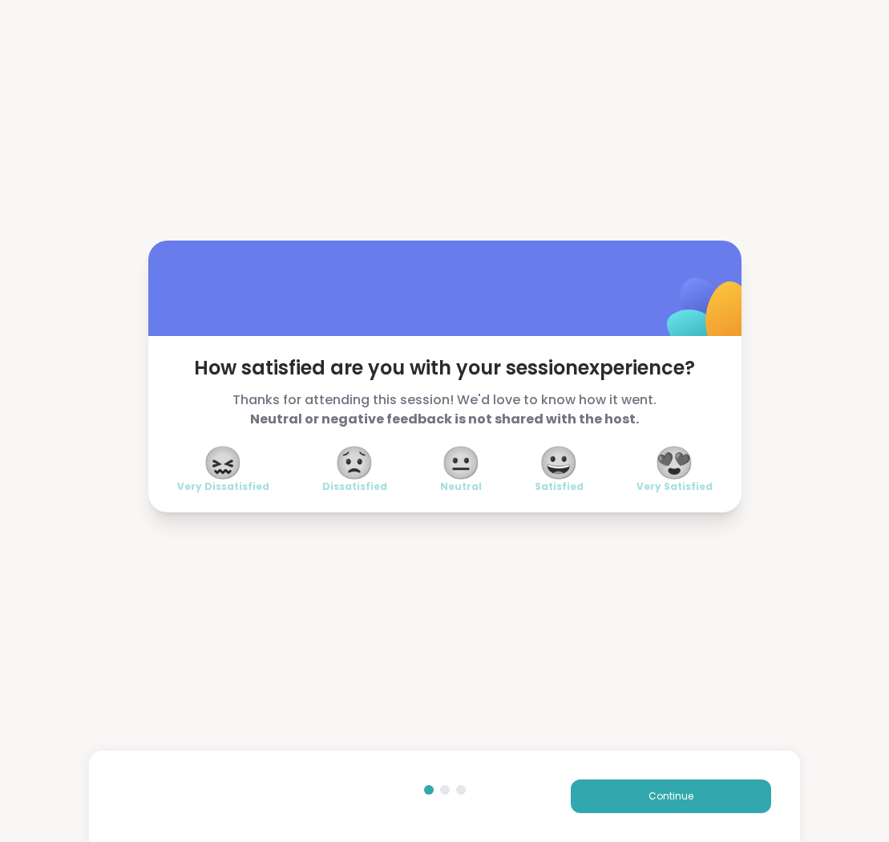
click at [675, 460] on span "😍" at bounding box center [674, 462] width 40 height 29
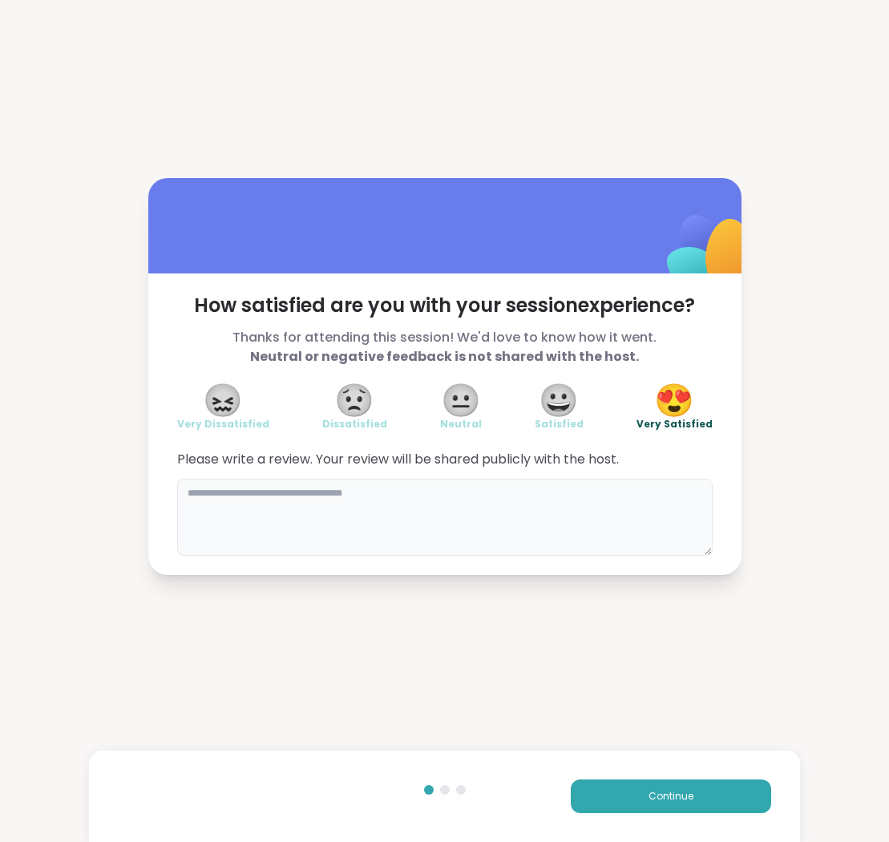
click at [620, 508] on textarea at bounding box center [445, 517] width 536 height 77
type textarea "**********"
click at [667, 798] on span "Continue" at bounding box center [671, 796] width 45 height 14
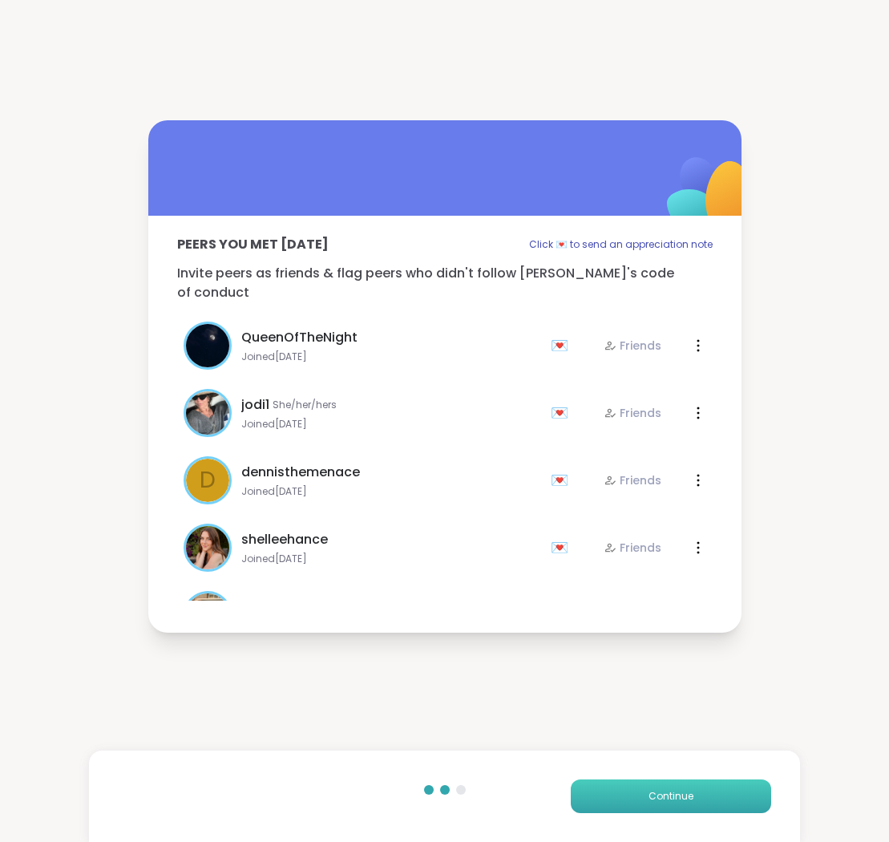
click at [667, 796] on span "Continue" at bounding box center [671, 796] width 45 height 14
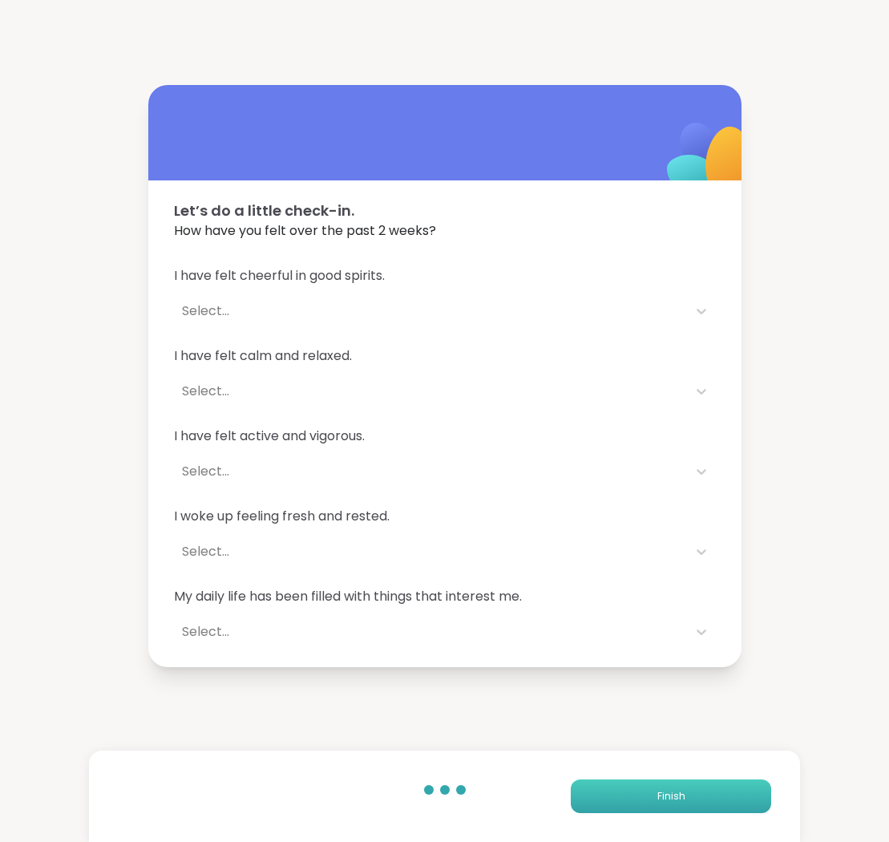
click at [667, 796] on span "Finish" at bounding box center [672, 796] width 28 height 14
